Goal: Task Accomplishment & Management: Manage account settings

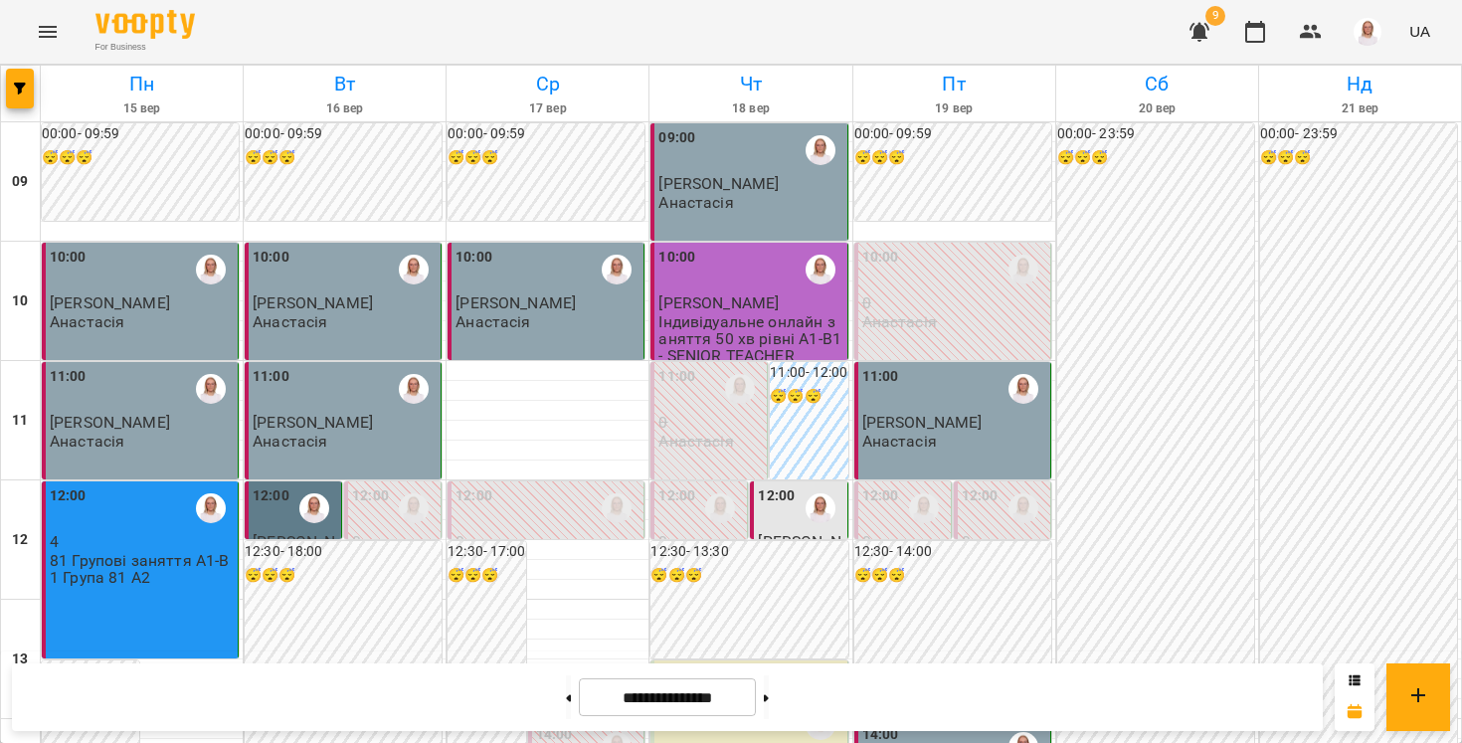
scroll to position [1140, 0]
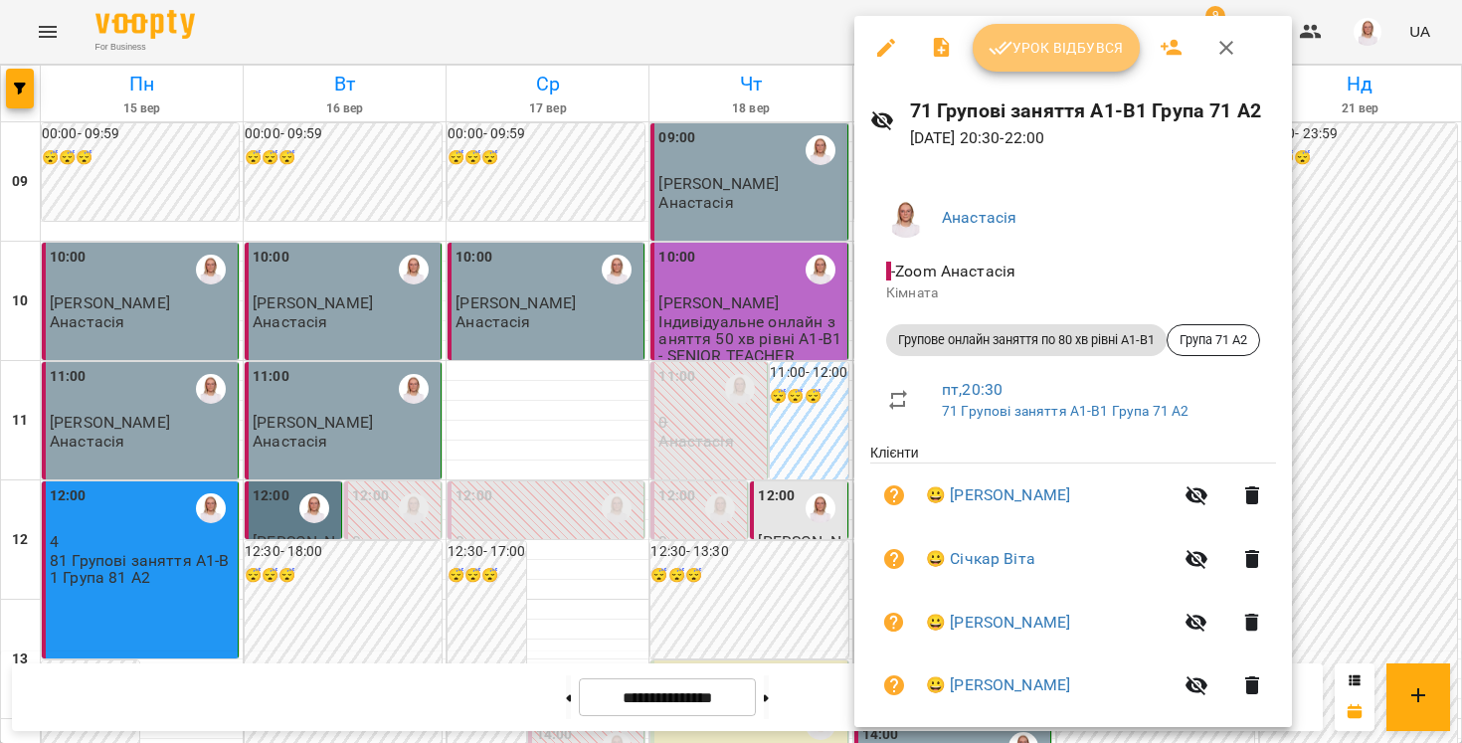
click at [1010, 39] on icon "button" at bounding box center [1000, 48] width 24 height 24
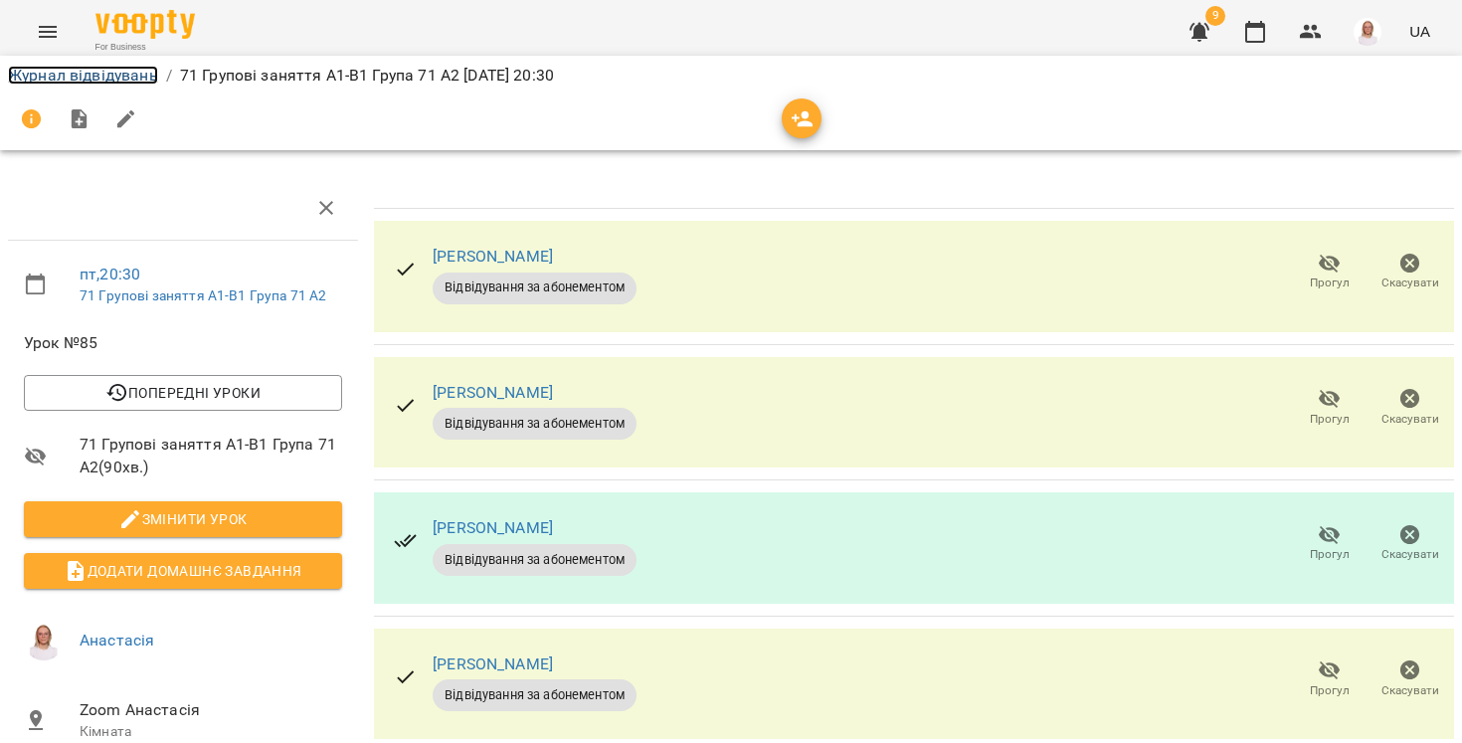
click at [48, 74] on link "Журнал відвідувань" at bounding box center [83, 75] width 150 height 19
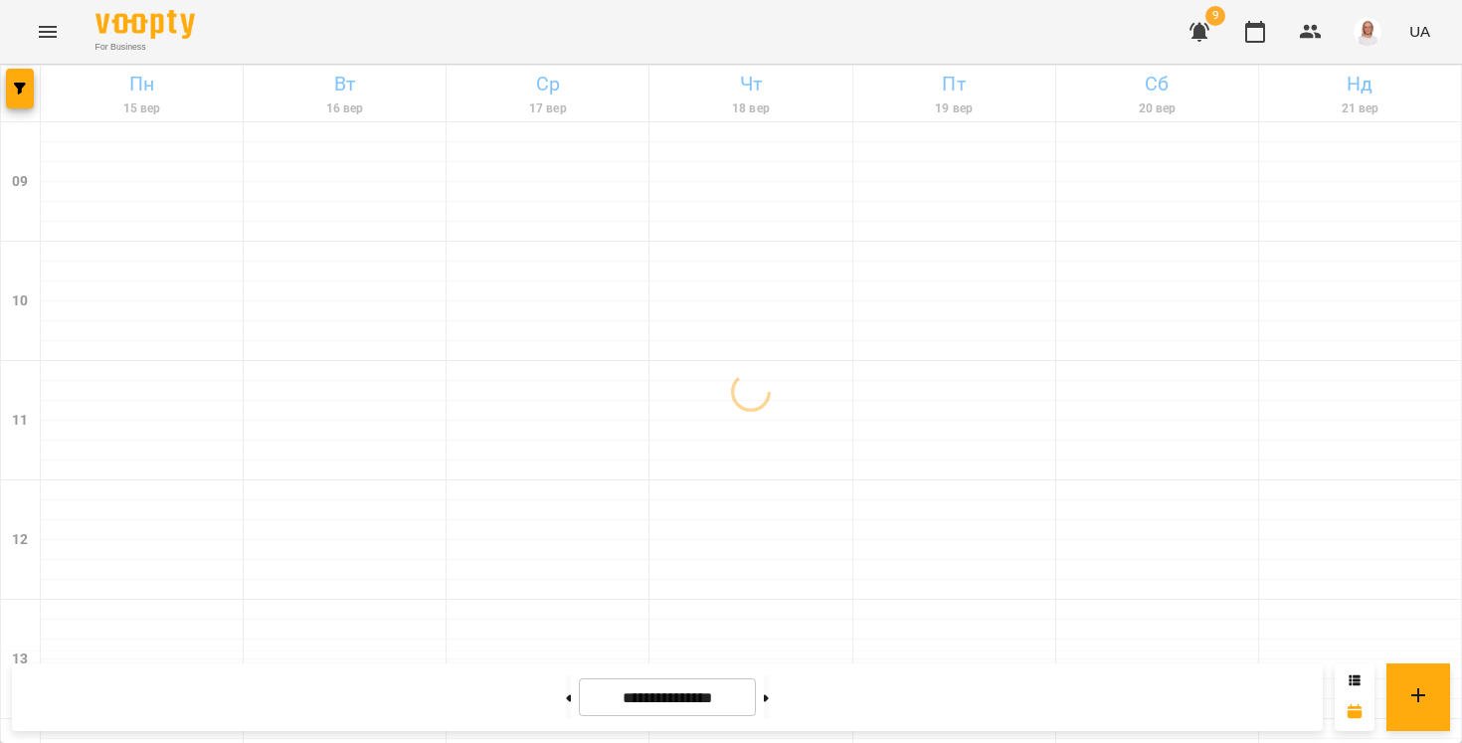
click at [1198, 38] on icon "button" at bounding box center [1199, 32] width 24 height 24
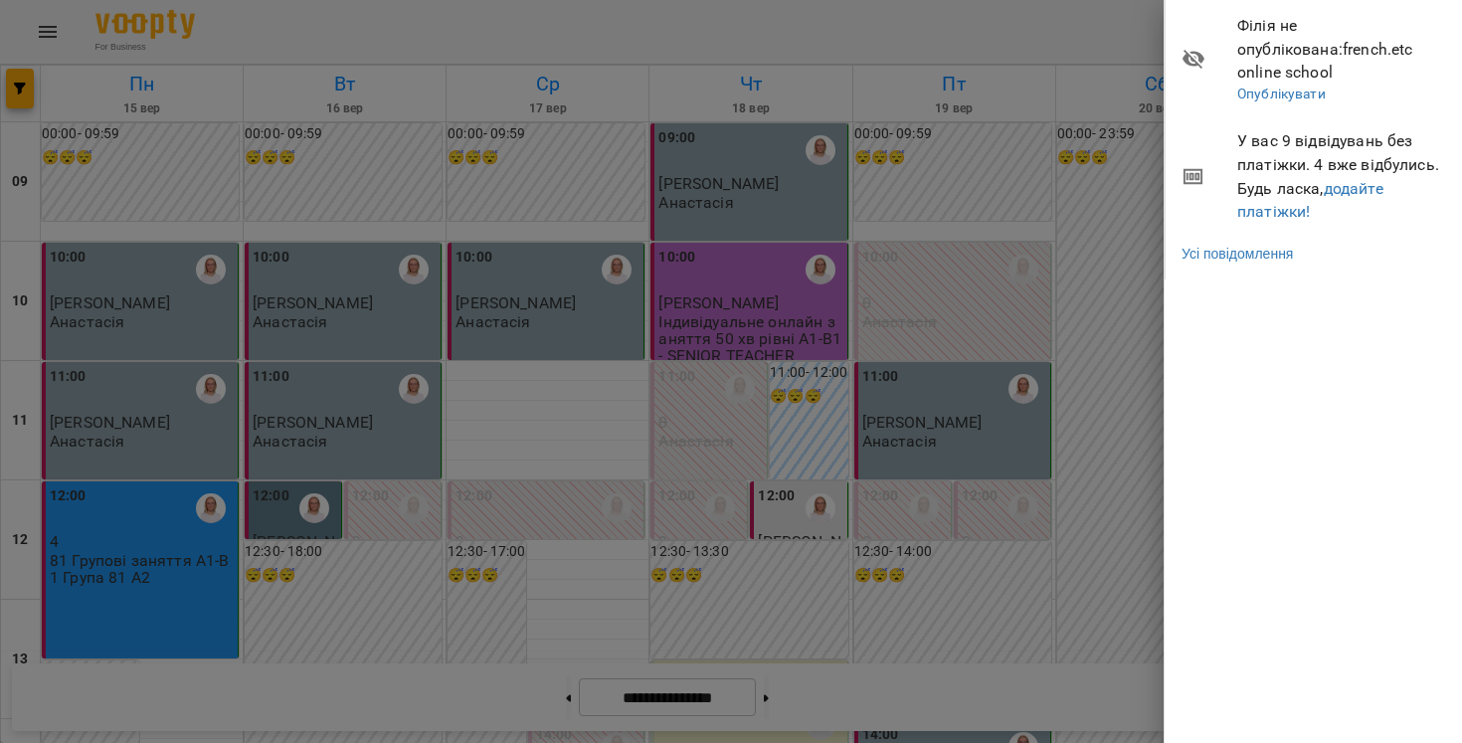
click at [1015, 33] on div at bounding box center [731, 371] width 1462 height 743
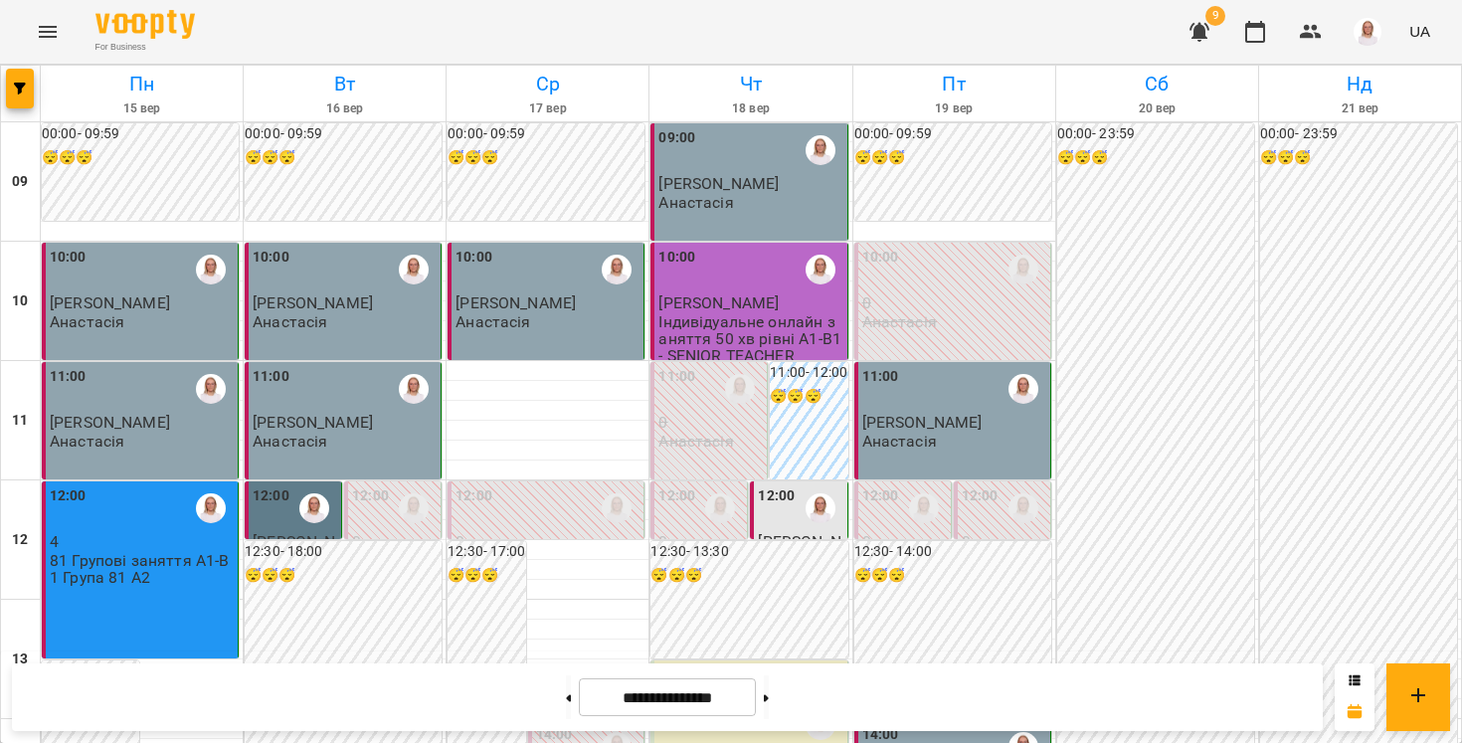
scroll to position [1140, 0]
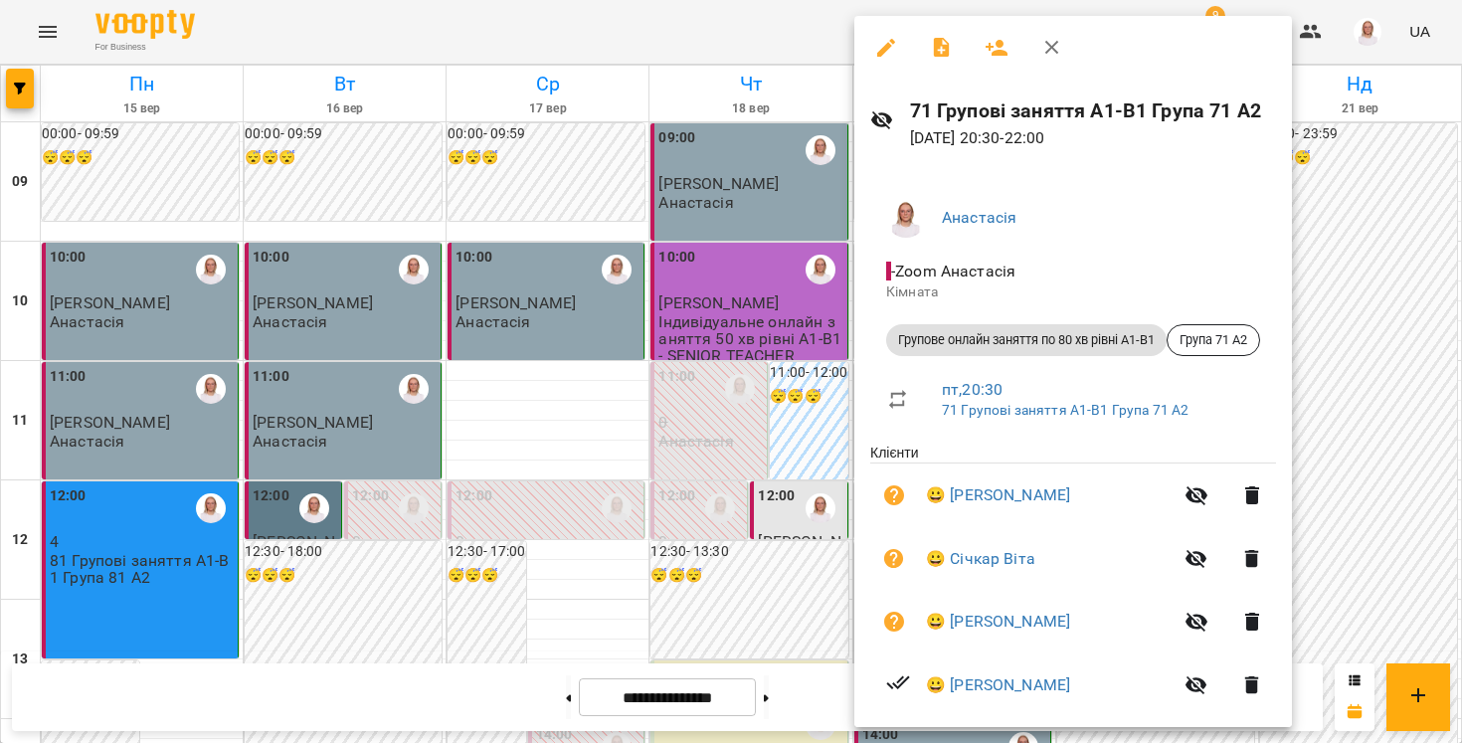
scroll to position [87, 0]
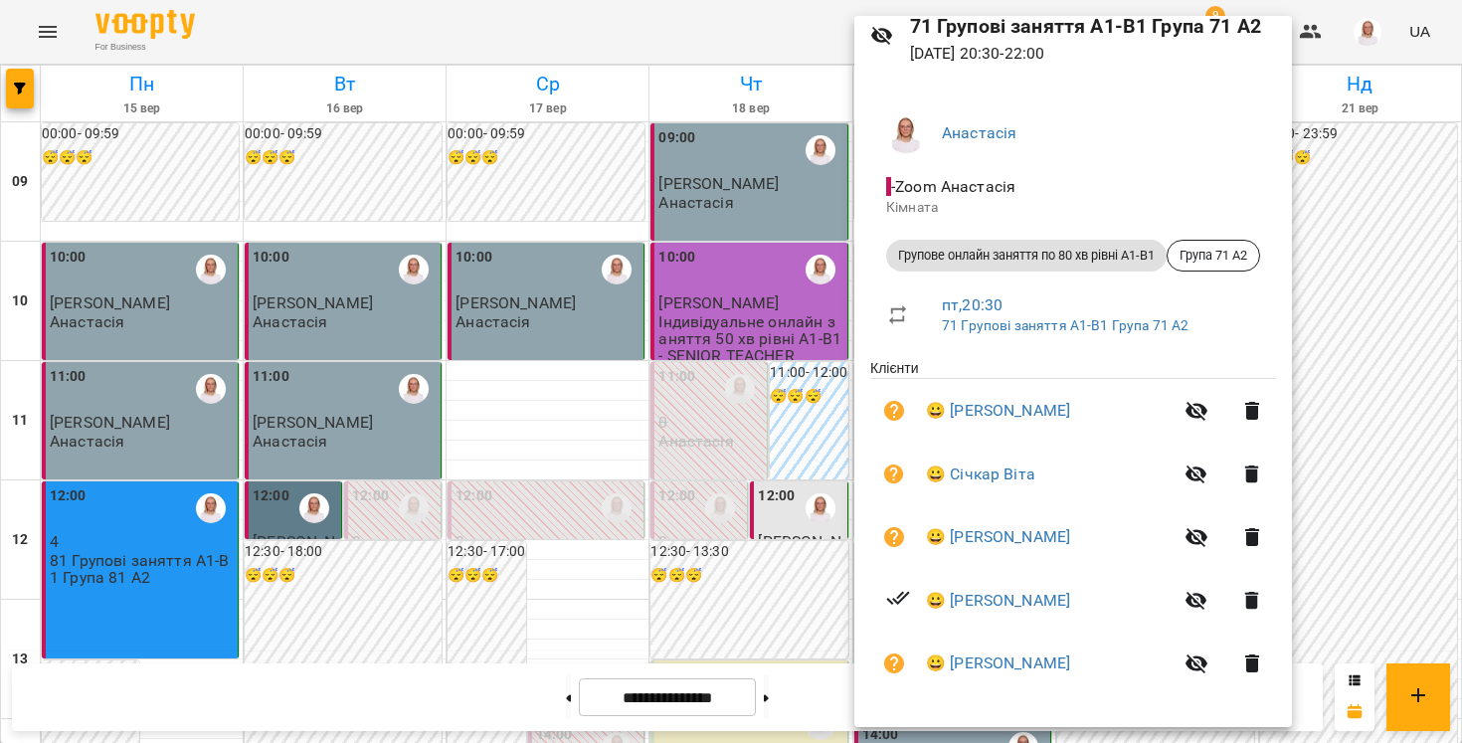
click at [714, 617] on div at bounding box center [731, 371] width 1462 height 743
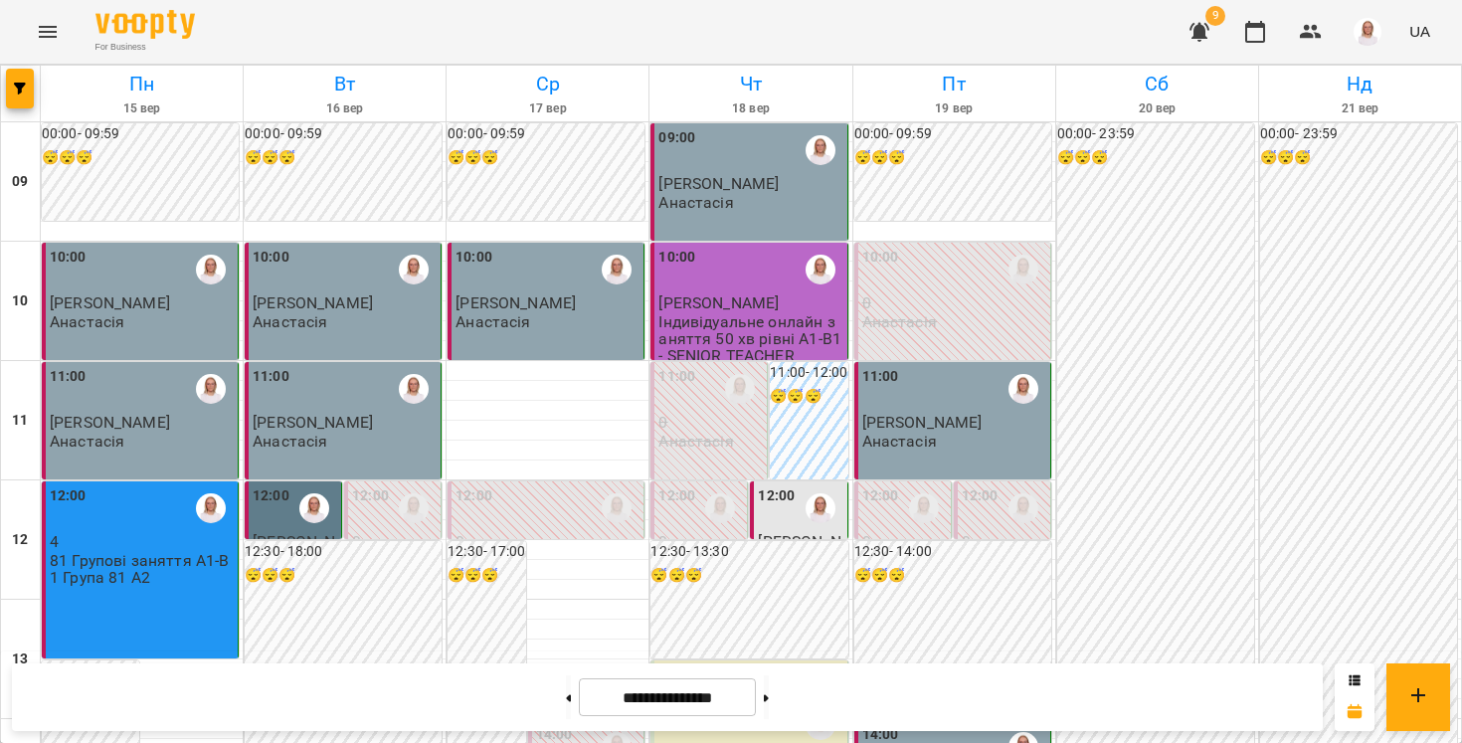
scroll to position [0, 0]
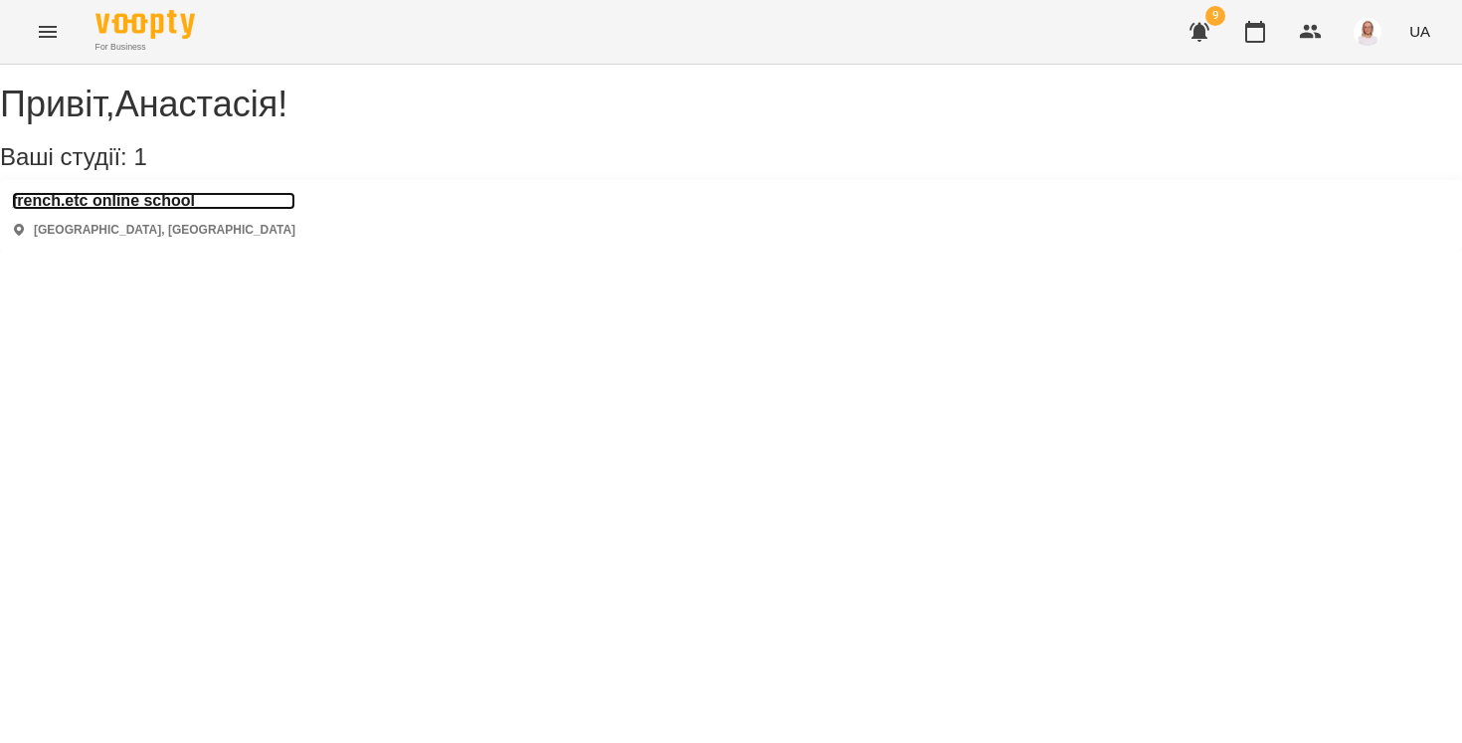
click at [195, 210] on h3 "french.etc online school" at bounding box center [153, 201] width 283 height 18
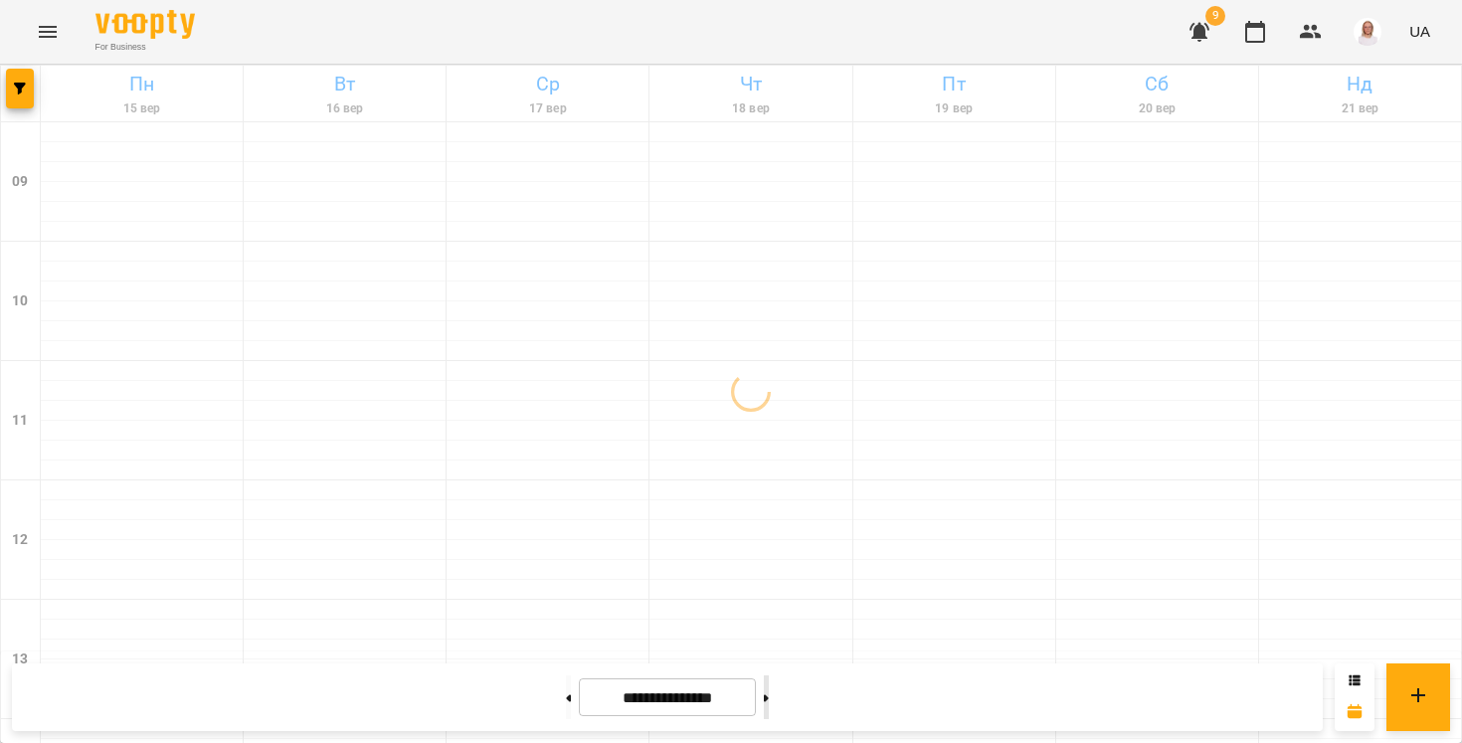
click at [769, 690] on button at bounding box center [766, 697] width 5 height 44
type input "**********"
